Goal: Task Accomplishment & Management: Complete application form

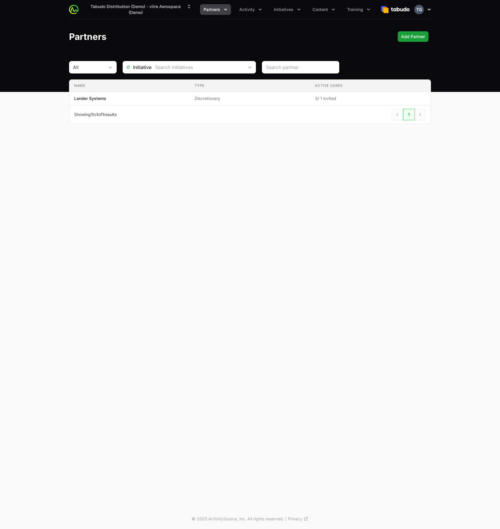
click at [431, 10] on icon "button" at bounding box center [429, 10] width 6 height 6
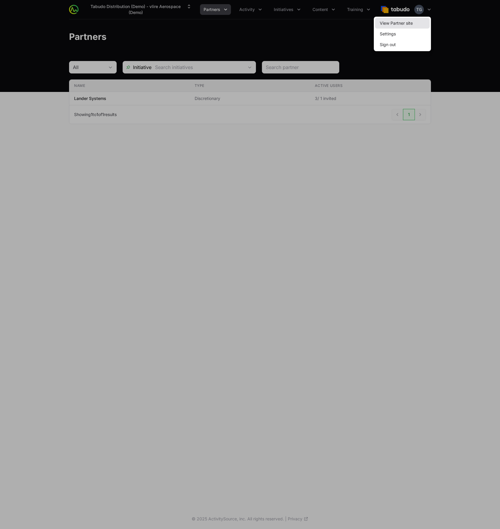
click at [420, 21] on link "View Partner site" at bounding box center [402, 23] width 55 height 11
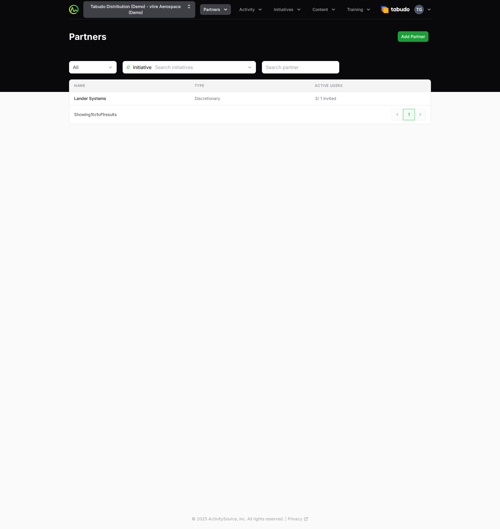
click at [174, 13] on button "Tabudo Distribution (Demo) - vlire Aerospace (Demo)" at bounding box center [139, 9] width 112 height 17
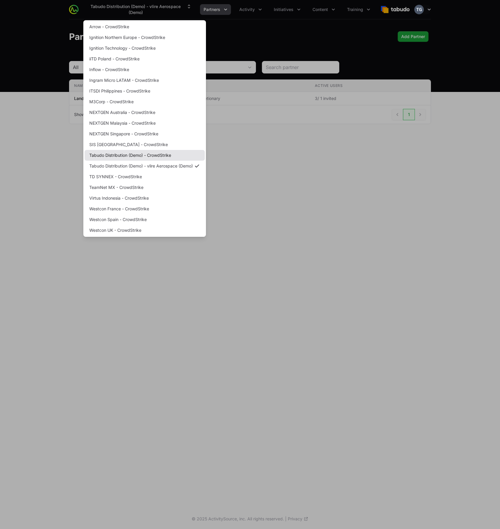
click at [165, 157] on link "Tabudo Distribution (Demo) - CrowdStrike" at bounding box center [145, 155] width 120 height 11
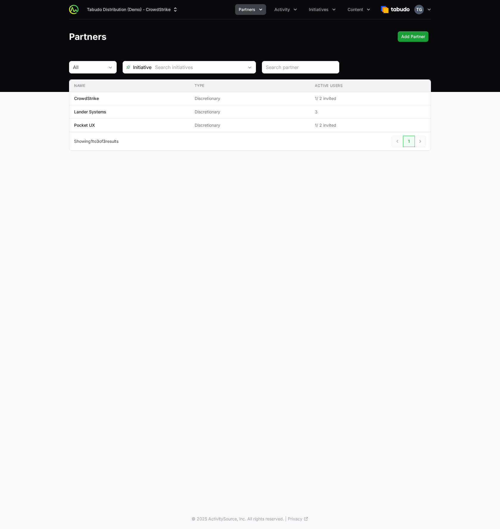
click at [159, 15] on div "Tabudo Distribution (Demo) - CrowdStrike Partners Activity Initiatives Content …" at bounding box center [250, 9] width 362 height 19
click at [157, 12] on button "Tabudo Distribution (Demo) - CrowdStrike" at bounding box center [132, 9] width 99 height 11
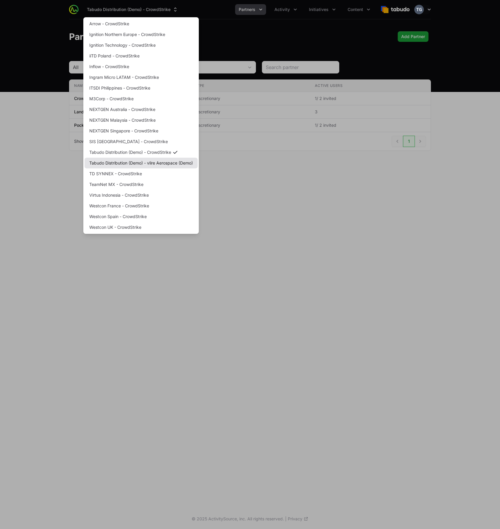
click at [168, 165] on link "Tabudo Distribution (Demo) - vlire Aerospace (Demo)" at bounding box center [141, 163] width 113 height 11
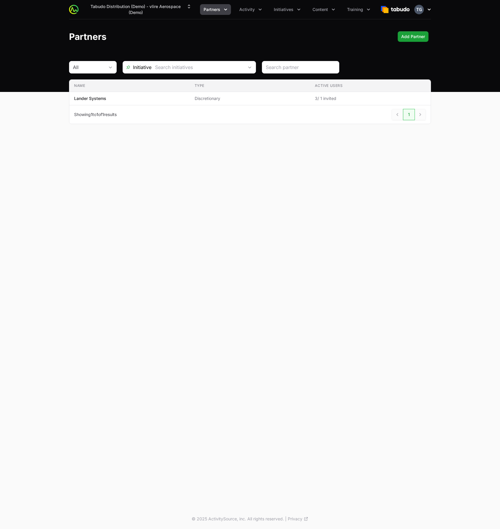
click at [427, 9] on icon "button" at bounding box center [429, 10] width 6 height 6
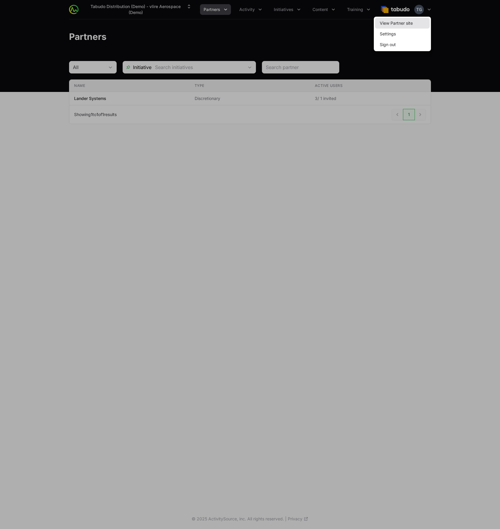
click at [422, 21] on link "View Partner site" at bounding box center [402, 23] width 55 height 11
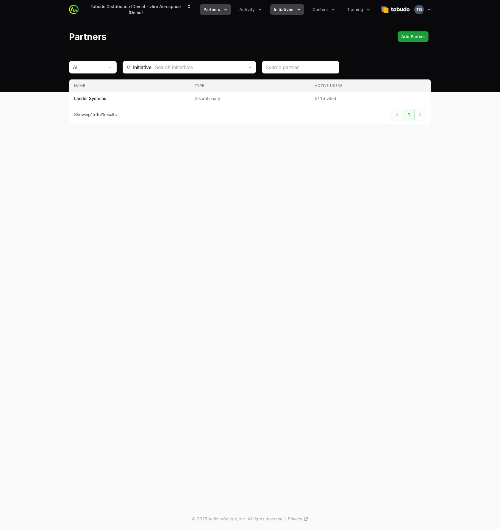
click at [297, 7] on icon "Initiatives menu" at bounding box center [299, 10] width 6 height 6
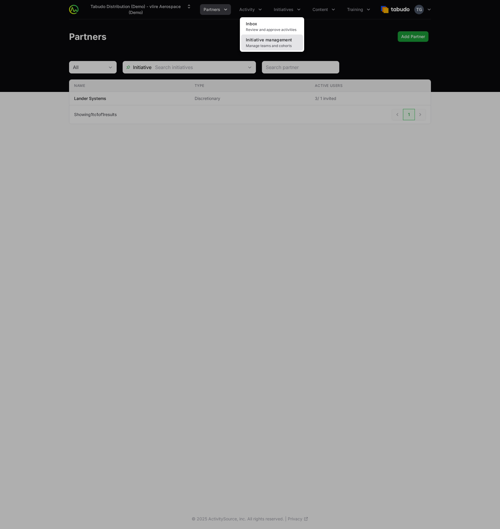
click at [294, 44] on span "Manage teams and cohorts" at bounding box center [272, 45] width 52 height 5
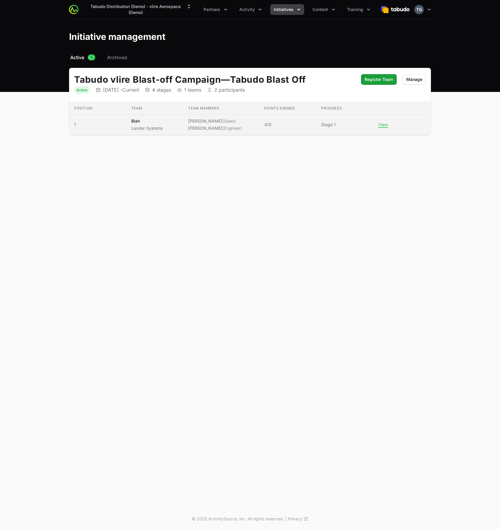
click at [240, 118] on td "Team members Peter Spillane (Sales) Timothy Greig (Engineer)" at bounding box center [221, 125] width 76 height 21
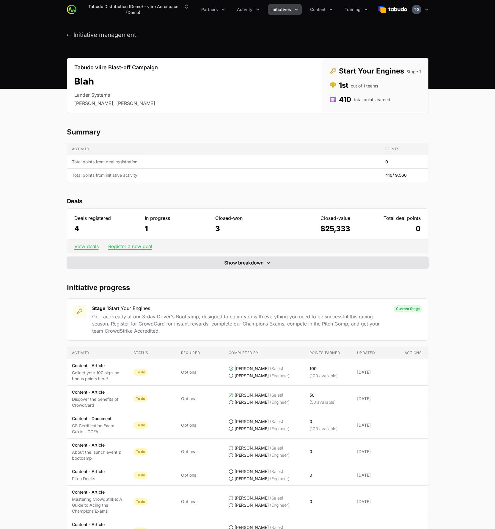
click at [246, 265] on span "Show breakdown" at bounding box center [244, 262] width 40 height 7
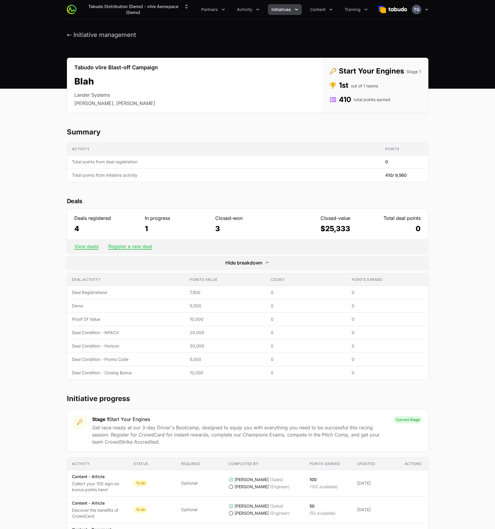
click at [134, 250] on div "View deals Register a new deal" at bounding box center [247, 246] width 361 height 13
click at [137, 246] on link "Register a new deal" at bounding box center [130, 246] width 44 height 6
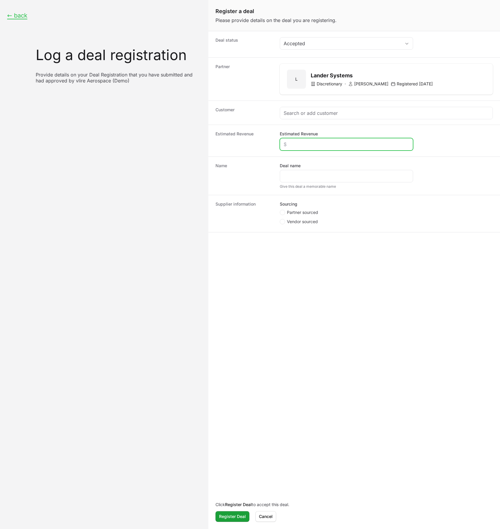
click at [300, 142] on input "Estimated Revenue" at bounding box center [347, 144] width 126 height 7
type input "$111,111"
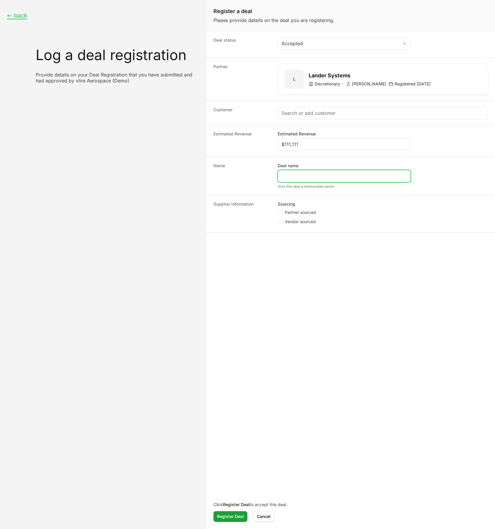
click at [306, 177] on input "Deal name" at bounding box center [345, 176] width 126 height 7
type input "y"
type input "test deal"
click at [295, 252] on form "Deal status Accepted Partner L Lander Systems L Discretionary · Peter Spillane …" at bounding box center [351, 279] width 289 height 497
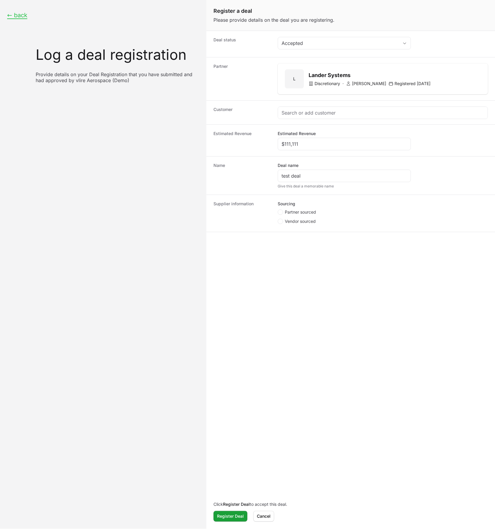
click at [295, 224] on span "Vendor sourced" at bounding box center [300, 221] width 31 height 6
click at [279, 219] on input "Vendor sourced" at bounding box center [278, 219] width 1 height 1
radio input "true"
click at [311, 243] on input "Vlire Opportunity ID" at bounding box center [345, 243] width 126 height 7
type input "123123123"
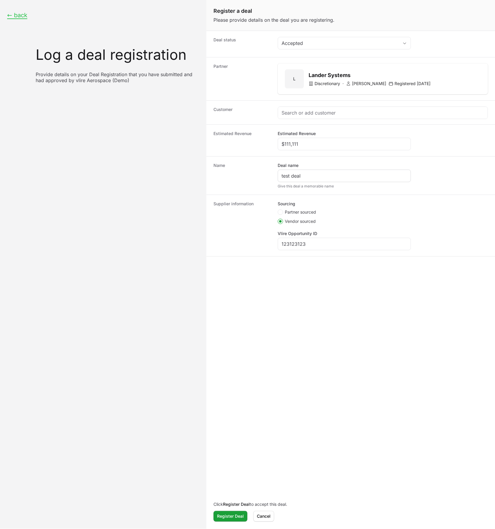
click at [323, 179] on div "test deal" at bounding box center [344, 176] width 133 height 12
click at [343, 171] on div "test deal" at bounding box center [344, 176] width 133 height 12
drag, startPoint x: 343, startPoint y: 171, endPoint x: 348, endPoint y: 173, distance: 5.1
click at [345, 173] on div "test deal" at bounding box center [344, 176] width 133 height 12
click at [348, 173] on input "test deal" at bounding box center [345, 175] width 126 height 7
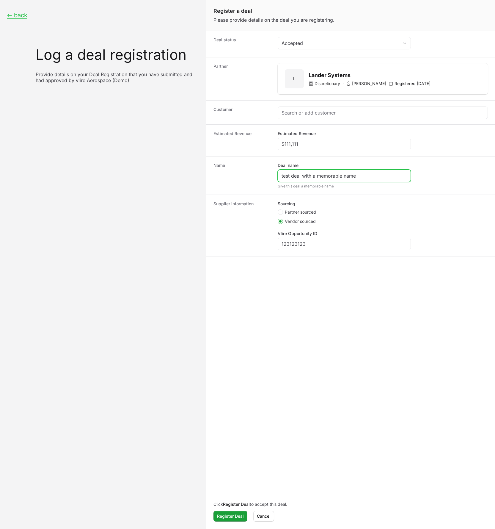
type input "test deal with a memorable name"
drag, startPoint x: 419, startPoint y: 329, endPoint x: 309, endPoint y: 127, distance: 230.2
click at [417, 330] on form "Deal status Accepted Partner L Lander Systems L Discretionary · Peter Spillane …" at bounding box center [351, 279] width 289 height 497
drag, startPoint x: 307, startPoint y: 123, endPoint x: 305, endPoint y: 113, distance: 10.0
click at [306, 119] on div "Customer" at bounding box center [351, 112] width 289 height 24
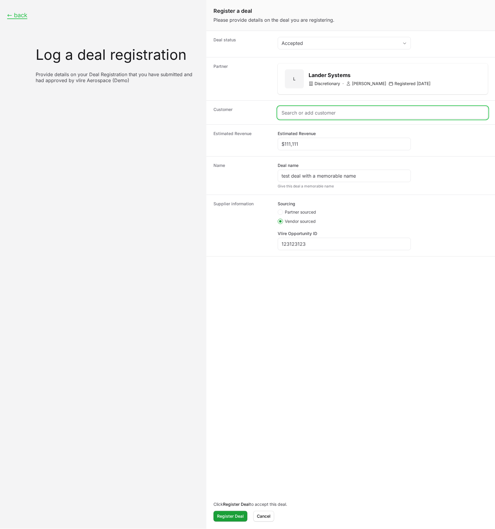
click at [305, 111] on input "Create activity form" at bounding box center [383, 112] width 203 height 7
type input "t"
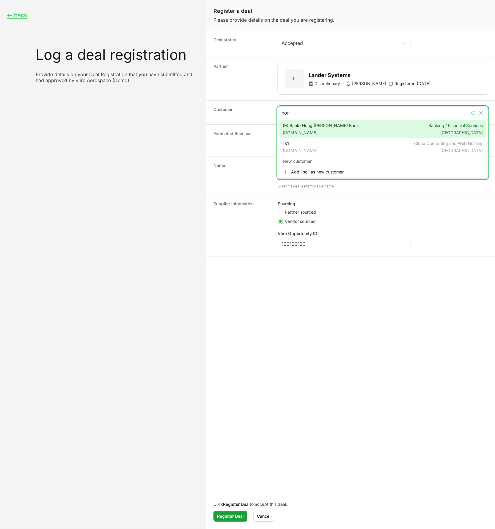
type input "horn"
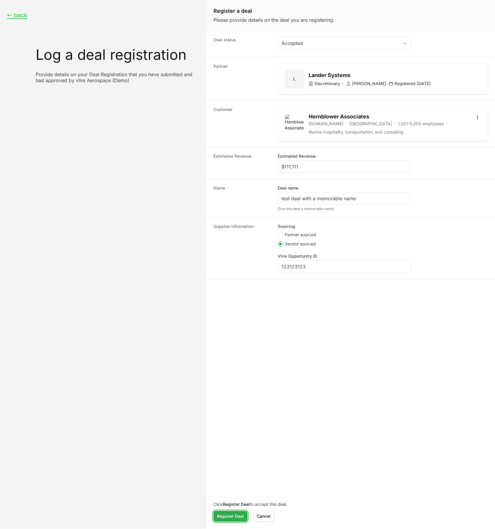
click at [240, 516] on span "Register Deal" at bounding box center [230, 516] width 27 height 7
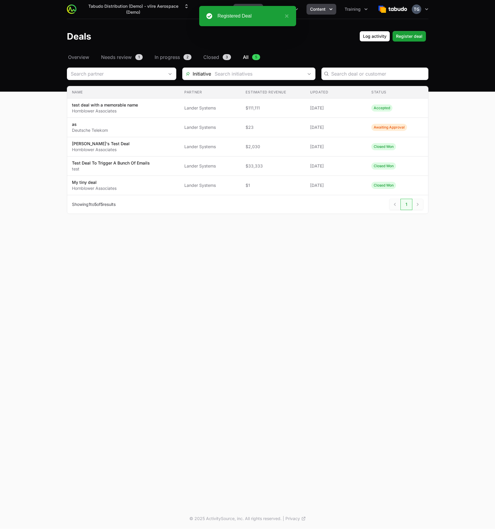
click at [323, 8] on span "Content" at bounding box center [317, 9] width 15 height 6
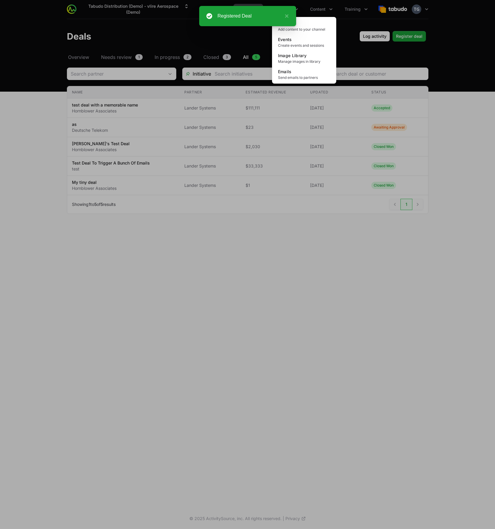
click at [325, 11] on div "Content menu" at bounding box center [247, 264] width 495 height 529
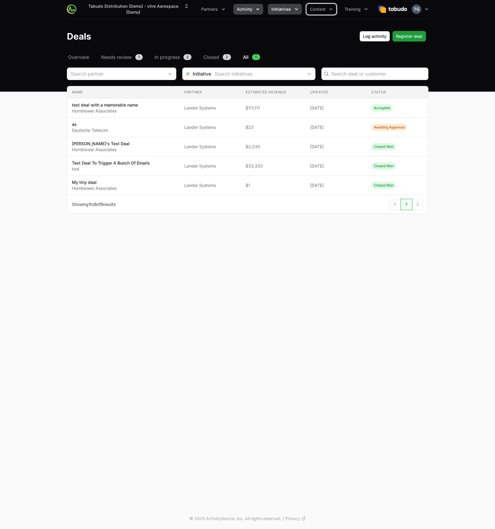
click at [298, 7] on icon "Initiatives menu" at bounding box center [297, 9] width 6 height 6
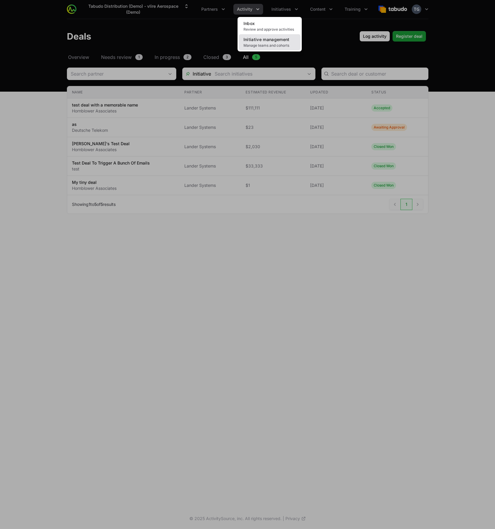
click at [279, 42] on span "Initiative management" at bounding box center [267, 39] width 46 height 5
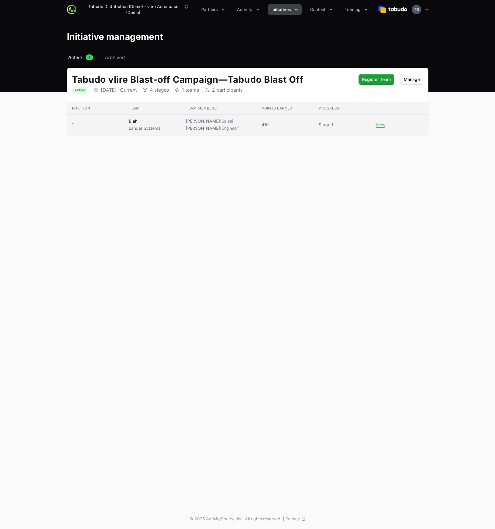
click at [250, 124] on td "Team members Peter Spillane (Sales) Timothy Greig (Engineer)" at bounding box center [219, 125] width 76 height 21
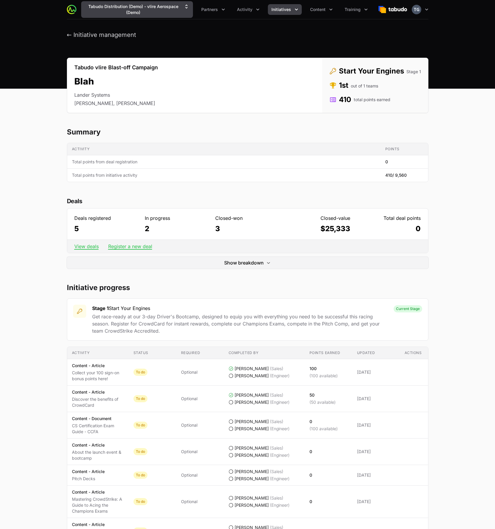
click at [163, 14] on button "Tabudo Distribution (Demo) - vlire Aerospace (Demo)" at bounding box center [137, 9] width 112 height 17
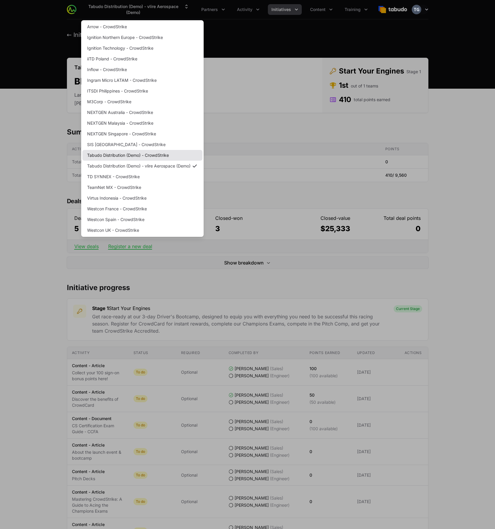
click at [150, 155] on link "Tabudo Distribution (Demo) - CrowdStrike" at bounding box center [142, 155] width 120 height 11
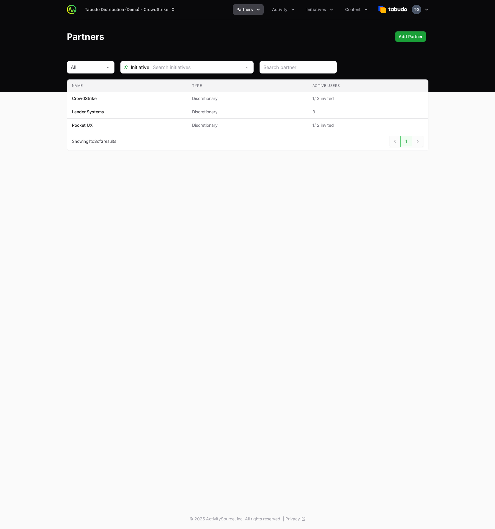
click at [146, 15] on div "Tabudo Distribution (Demo) - CrowdStrike Partners Activity Initiatives Content …" at bounding box center [248, 9] width 362 height 19
click at [147, 11] on button "Tabudo Distribution (Demo) - CrowdStrike" at bounding box center [130, 9] width 99 height 11
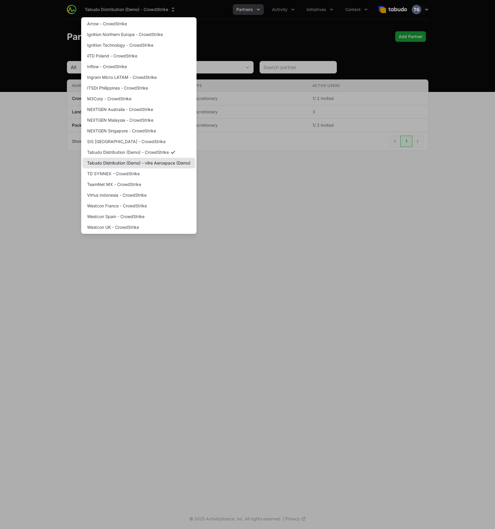
click at [150, 167] on link "Tabudo Distribution (Demo) - vlire Aerospace (Demo)" at bounding box center [138, 163] width 113 height 11
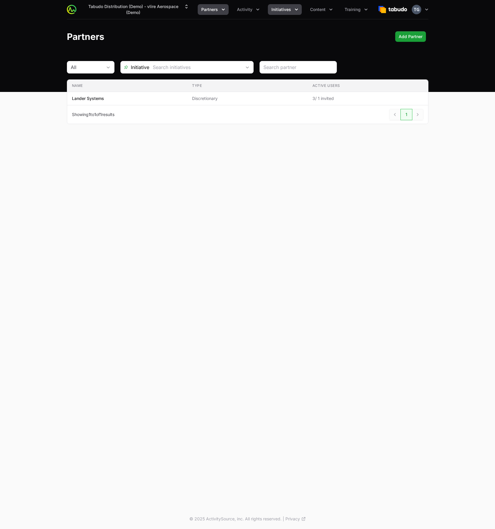
click at [294, 12] on icon "Initiatives menu" at bounding box center [297, 10] width 6 height 6
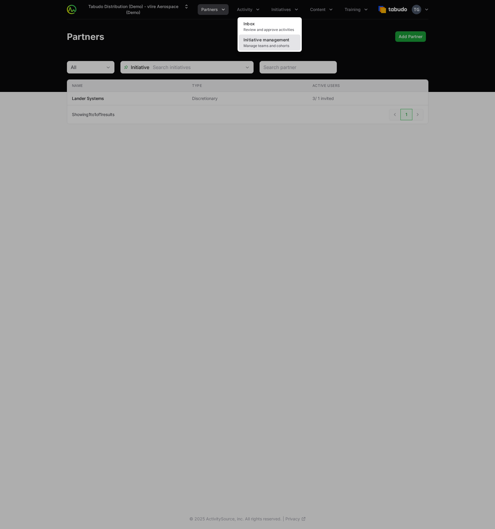
click at [275, 46] on span "Manage teams and cohorts" at bounding box center [270, 45] width 52 height 5
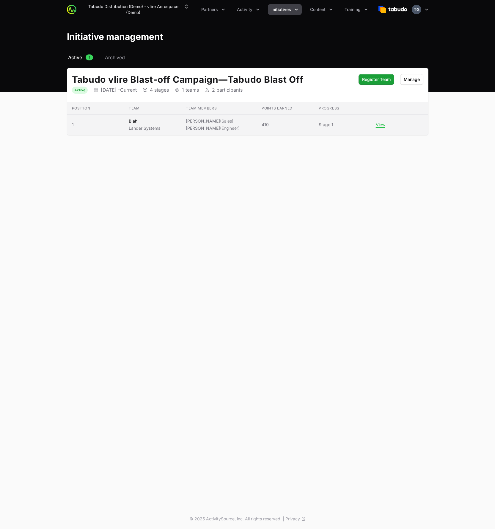
click at [195, 120] on li "Peter Spillane (Sales)" at bounding box center [213, 121] width 54 height 6
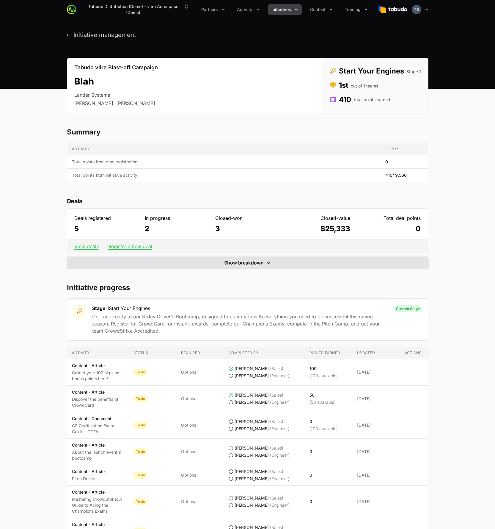
click at [248, 260] on span "Show breakdown" at bounding box center [244, 262] width 40 height 7
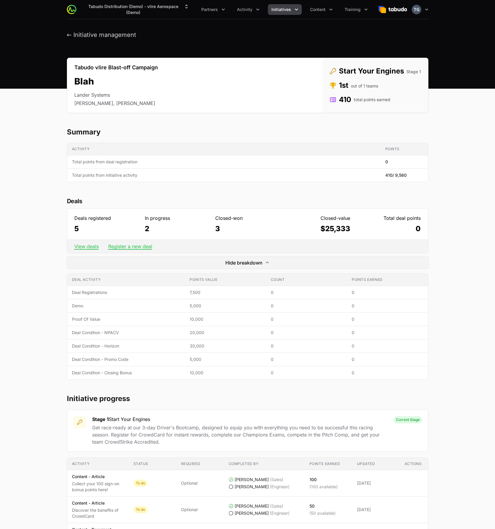
click at [285, 8] on span "Initiatives" at bounding box center [282, 10] width 20 height 6
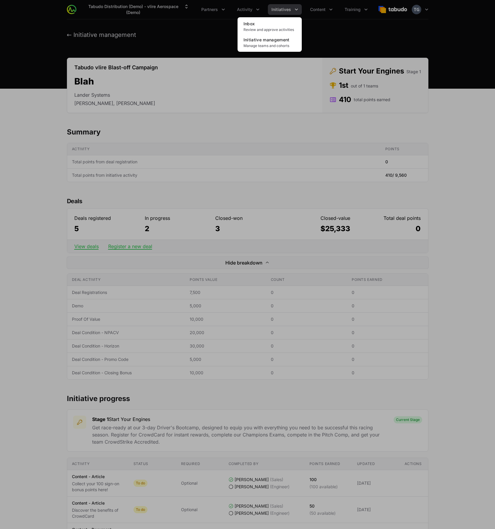
click at [252, 7] on div "Initiatives menu" at bounding box center [247, 264] width 495 height 529
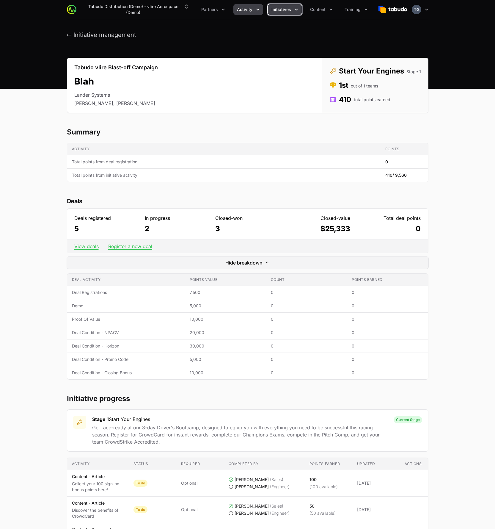
click at [250, 10] on span "Activity" at bounding box center [244, 10] width 15 height 6
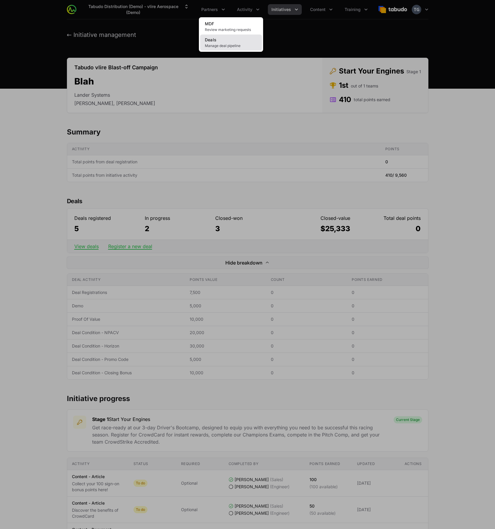
click at [249, 43] on span "Manage deal pipeline" at bounding box center [231, 45] width 52 height 5
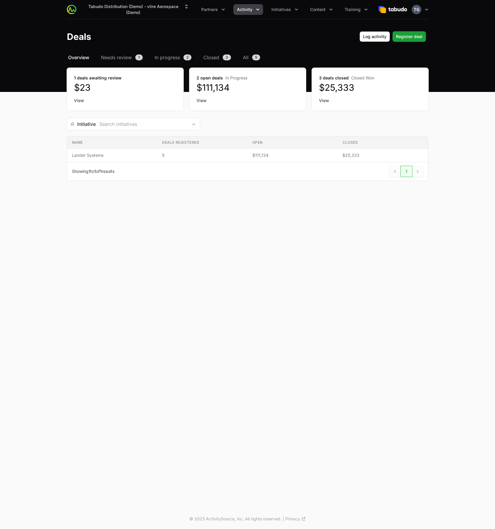
scroll to position [0, 0]
click at [37, 76] on main "Select a tab Overview Needs review In progress Closed All Overview Needs review…" at bounding box center [247, 124] width 495 height 141
click at [232, 44] on header "Deals Log activity Log activity Register deal Register deal" at bounding box center [247, 36] width 495 height 35
click at [51, 30] on header "Deals Log activity Log activity Register deal Register deal" at bounding box center [247, 36] width 495 height 35
